Goal: Transaction & Acquisition: Purchase product/service

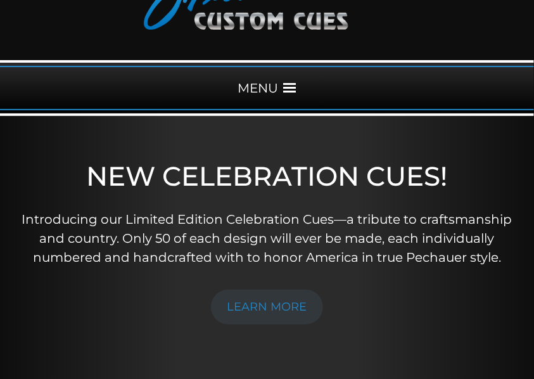
scroll to position [42, 0]
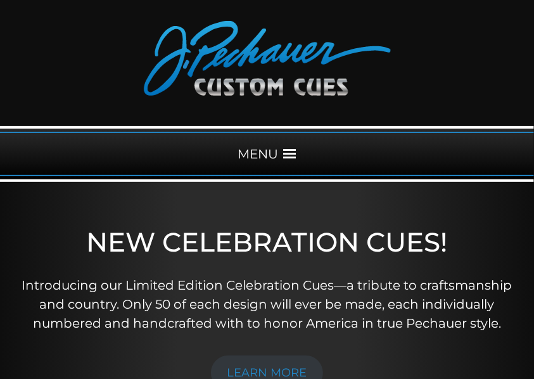
click at [260, 154] on div "MENU" at bounding box center [267, 154] width 534 height 44
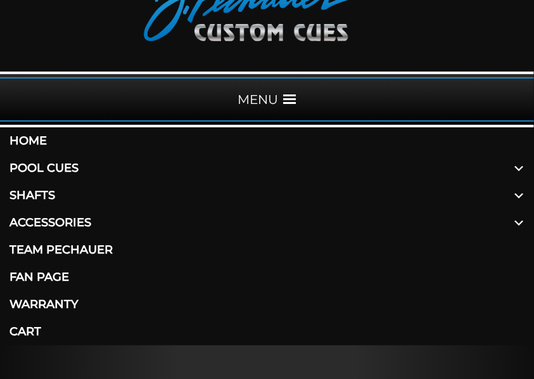
scroll to position [169, 0]
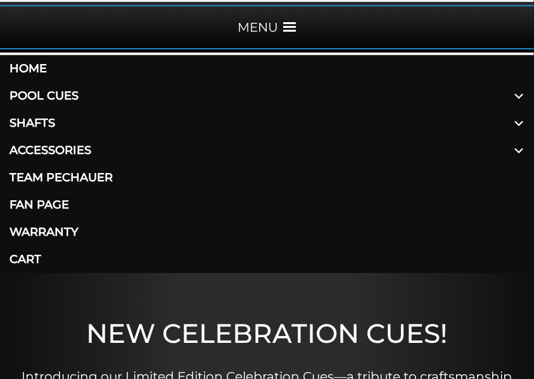
click at [66, 95] on link "Pool Cues" at bounding box center [267, 95] width 534 height 27
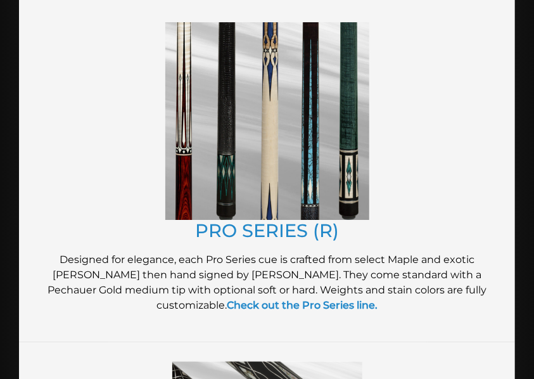
scroll to position [1394, 0]
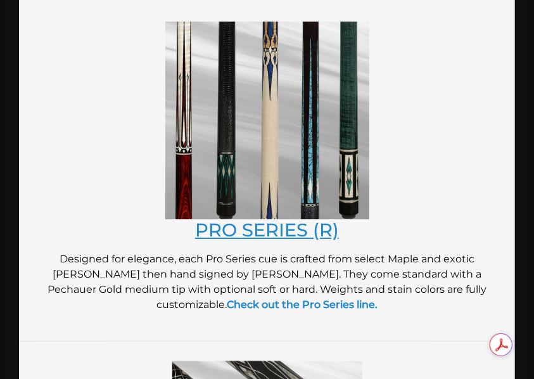
click at [274, 232] on link "PRO SERIES (R)" at bounding box center [267, 230] width 144 height 22
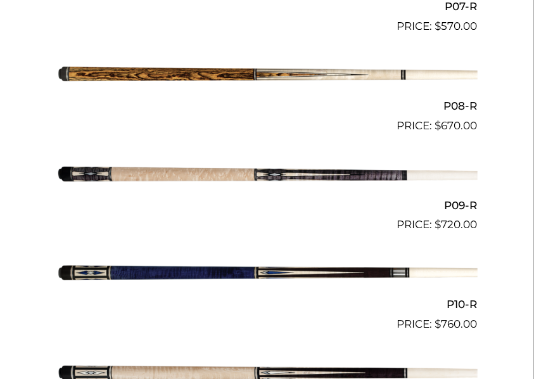
scroll to position [1140, 0]
